Goal: Download file/media

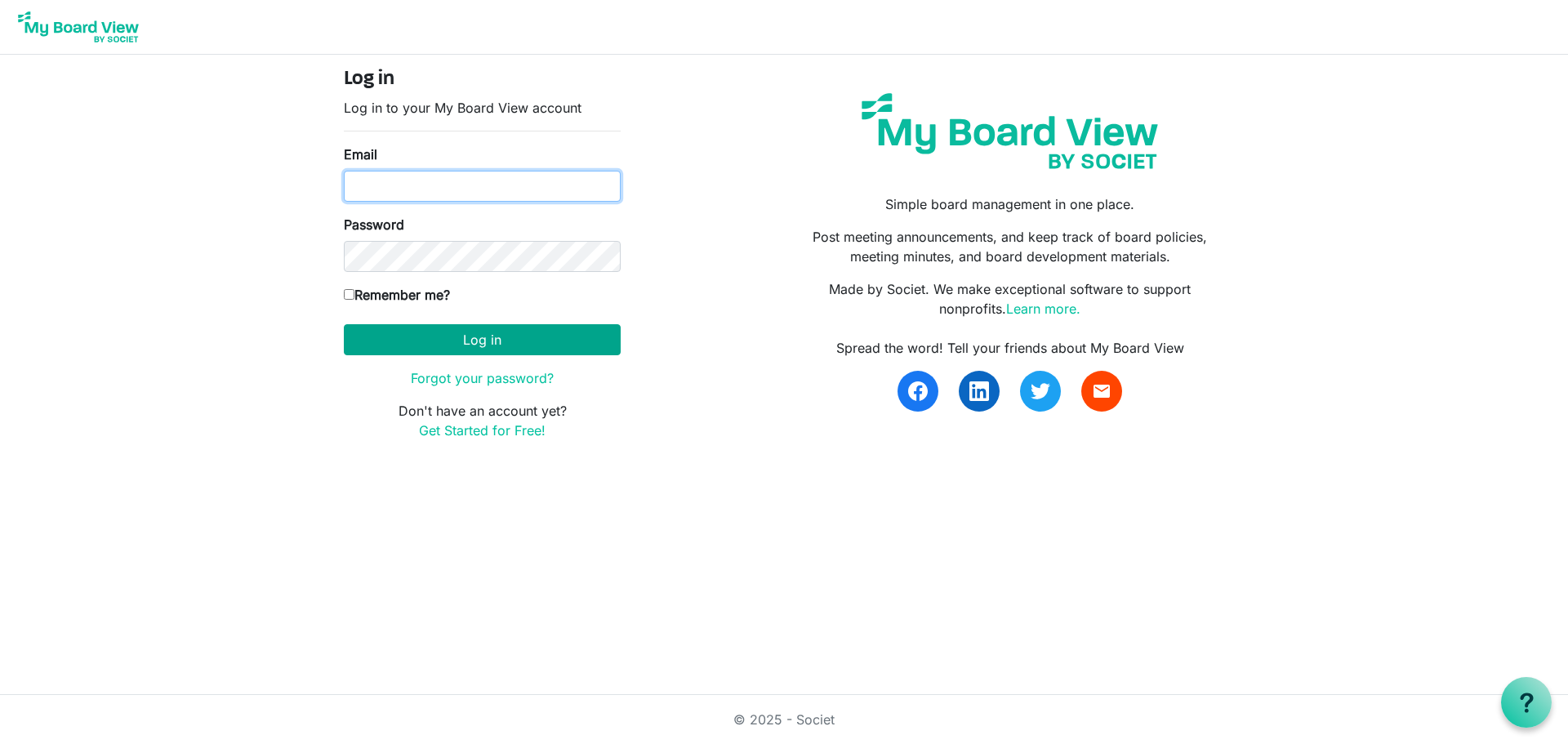
type input "amanda@raisingthebar.org"
click at [420, 350] on button "Log in" at bounding box center [482, 340] width 277 height 31
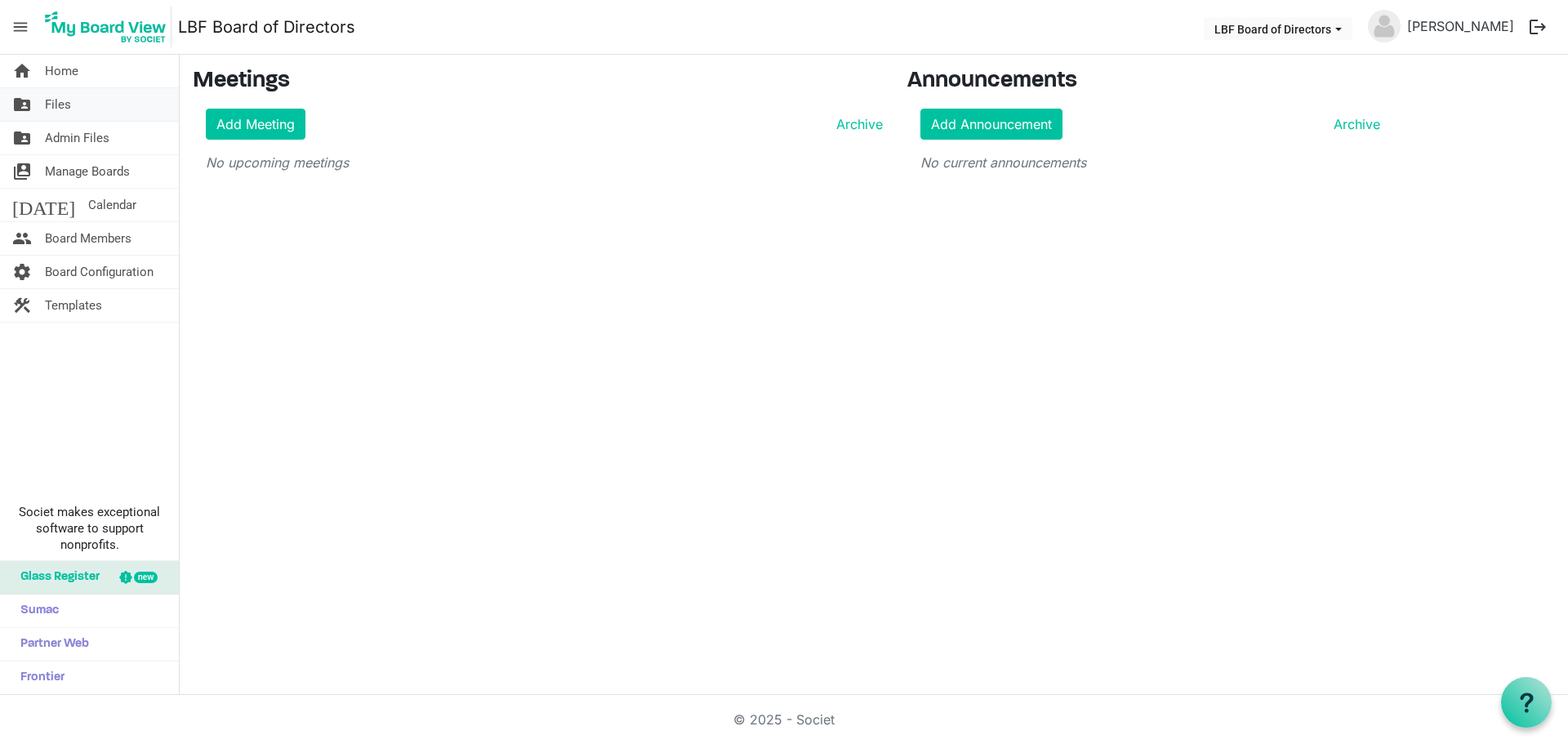
click at [65, 97] on span "Files" at bounding box center [58, 104] width 26 height 33
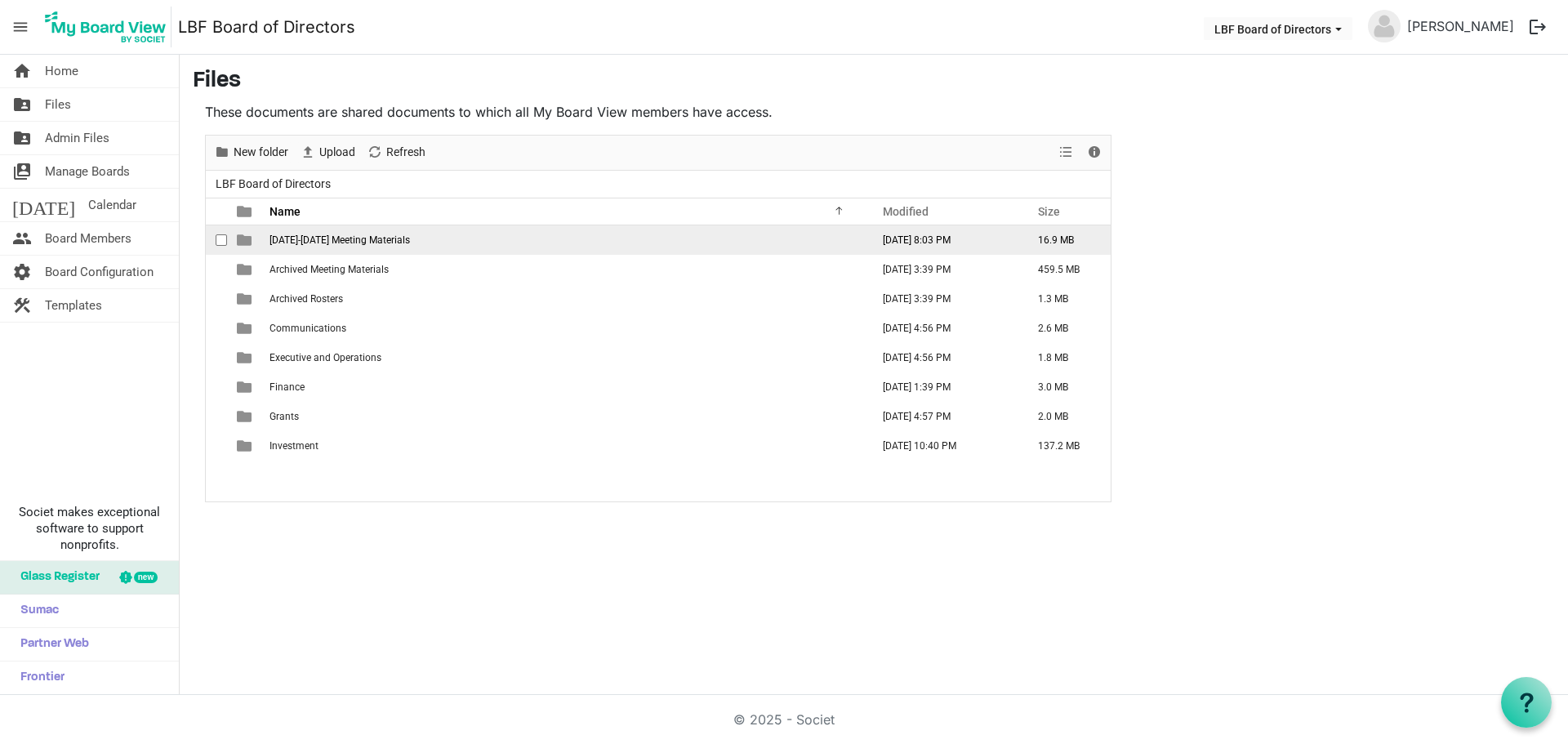
click at [302, 237] on span "2025-2026 Meeting Materials" at bounding box center [339, 239] width 141 height 11
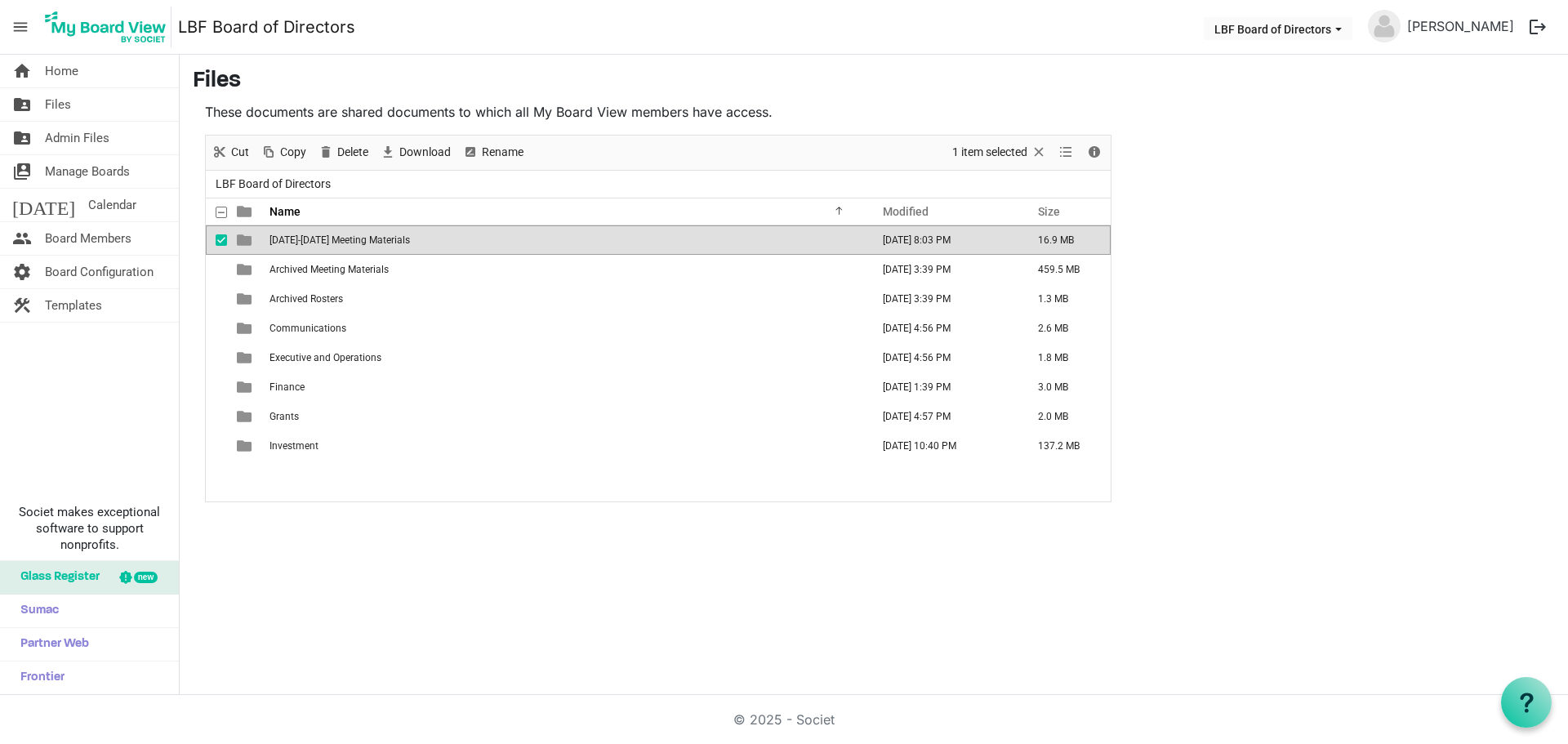
click at [302, 237] on span "2025-2026 Meeting Materials" at bounding box center [339, 239] width 141 height 11
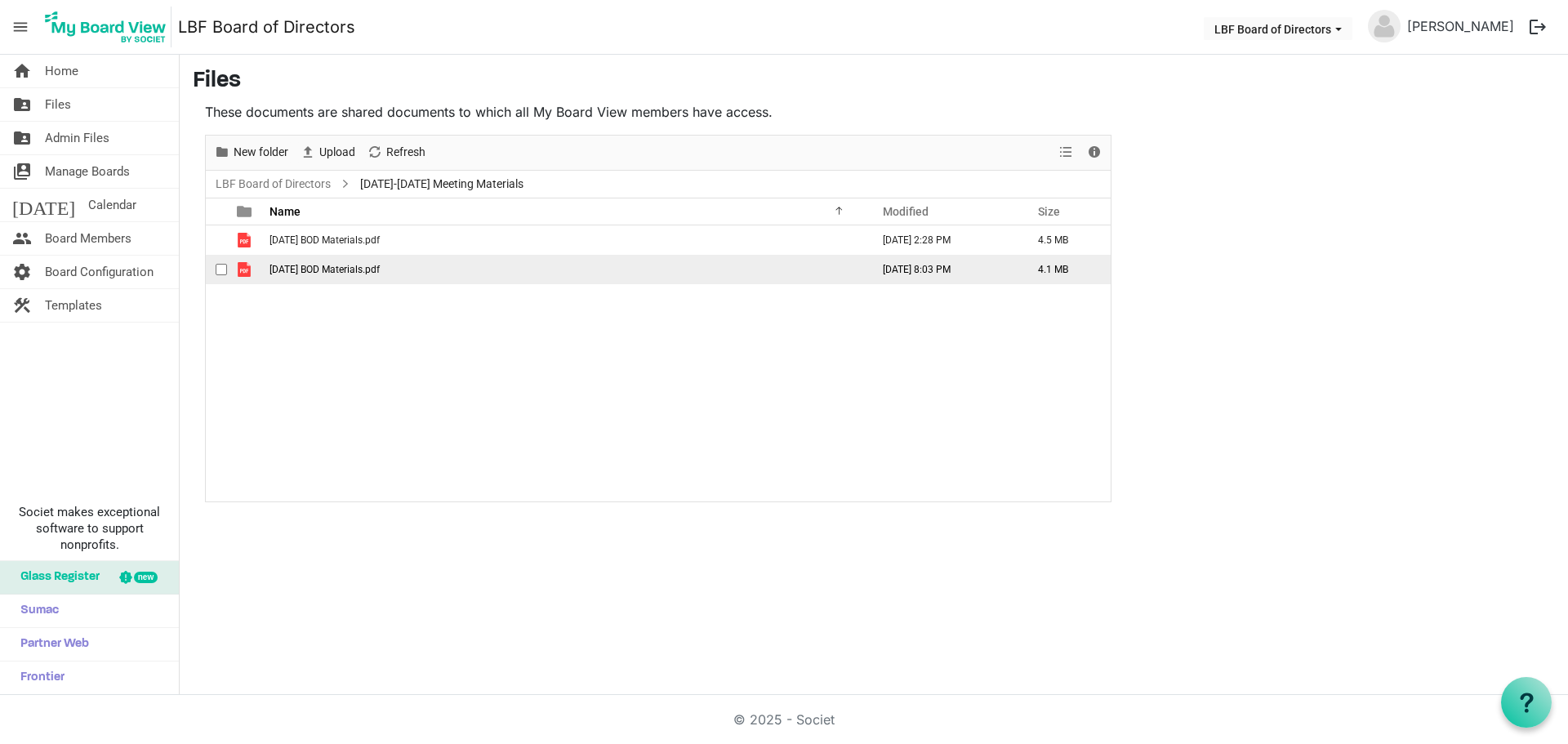
click at [313, 275] on td "October 2025 BOD Materials.pdf" at bounding box center [565, 269] width 601 height 29
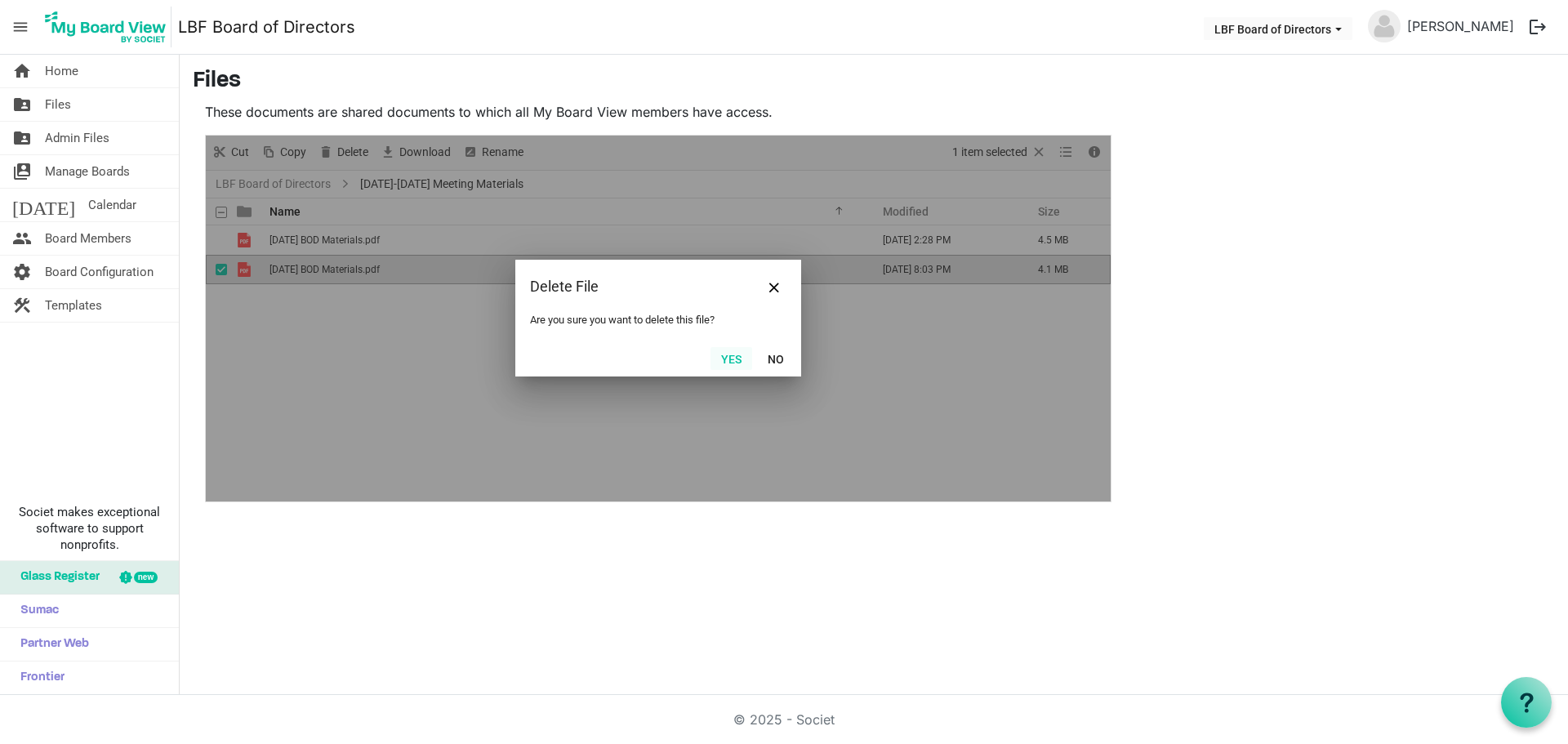
click at [737, 356] on button "Yes" at bounding box center [731, 358] width 41 height 22
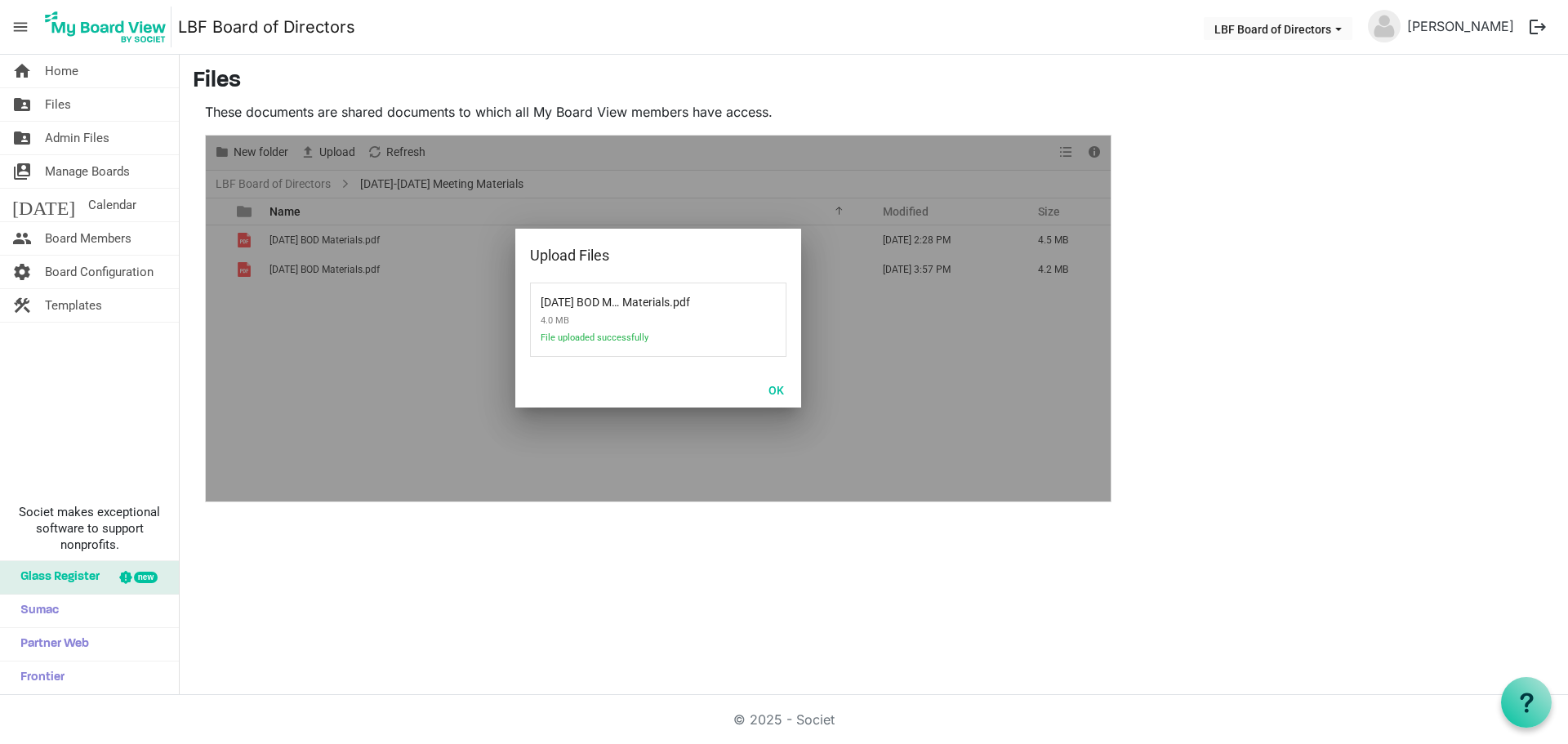
click at [305, 264] on div at bounding box center [658, 318] width 905 height 366
click at [779, 395] on button "OK" at bounding box center [776, 389] width 37 height 22
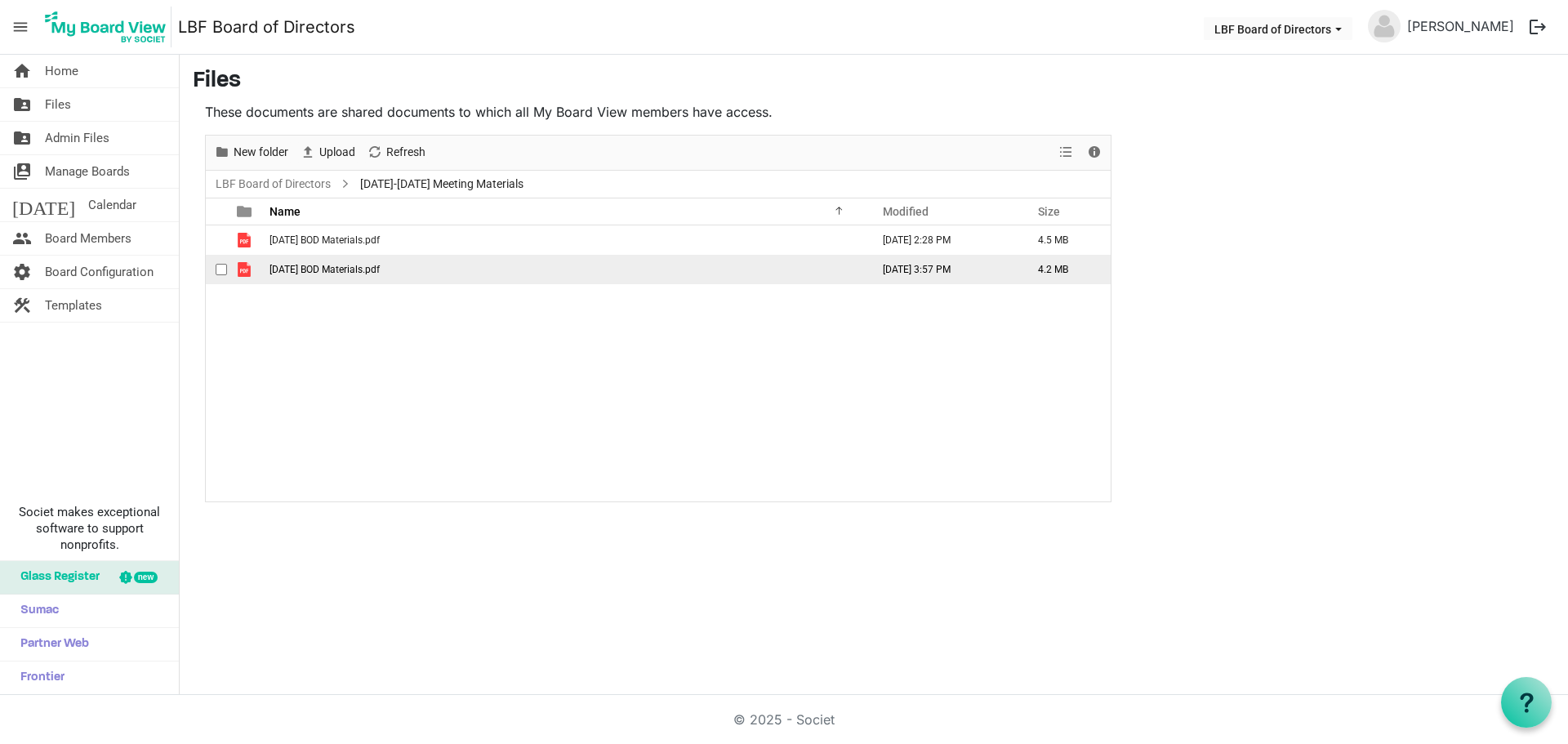
click at [310, 275] on td "October 2025 BOD Materials.pdf" at bounding box center [565, 269] width 601 height 29
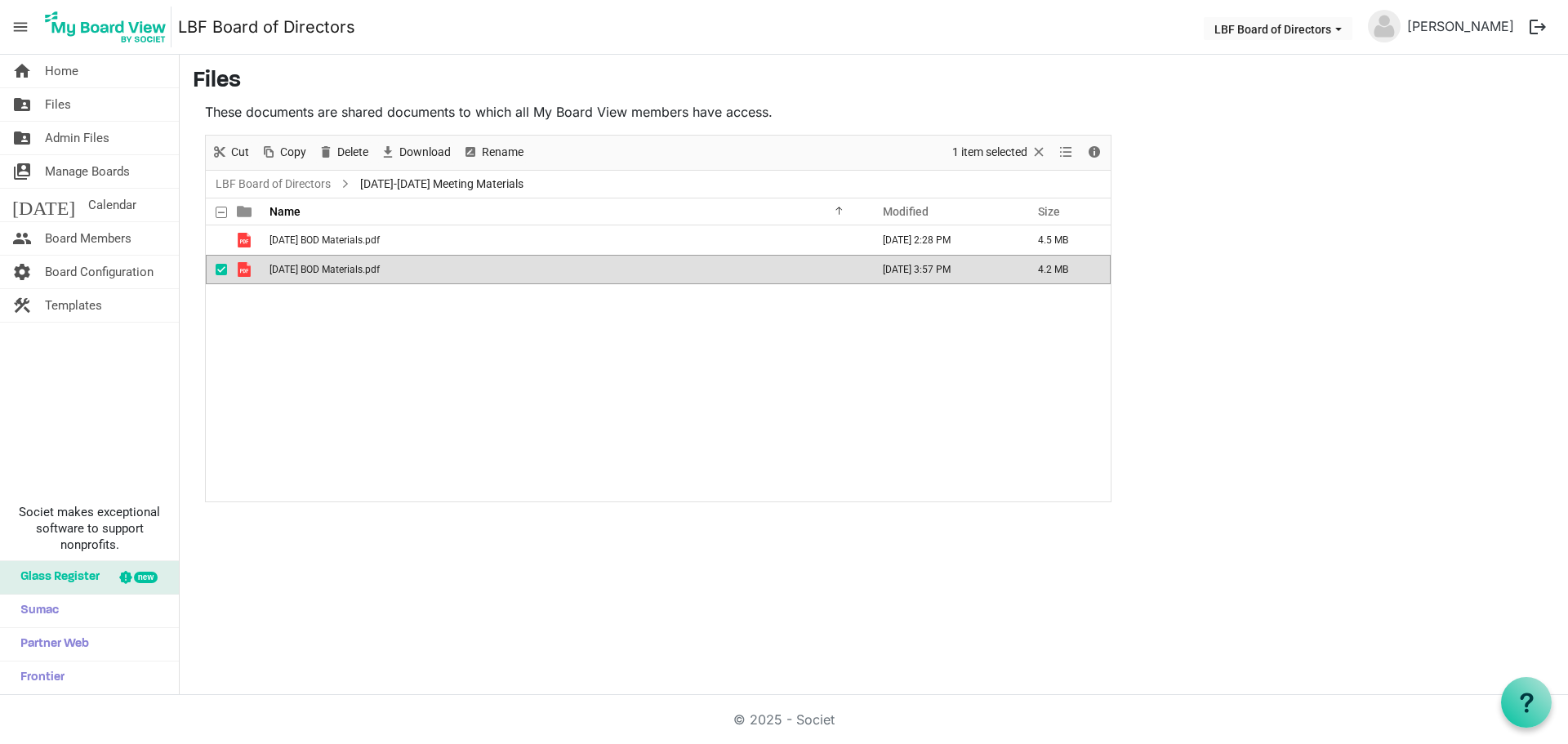
click at [310, 275] on td "October 2025 BOD Materials.pdf" at bounding box center [565, 269] width 601 height 29
